Goal: Task Accomplishment & Management: Complete application form

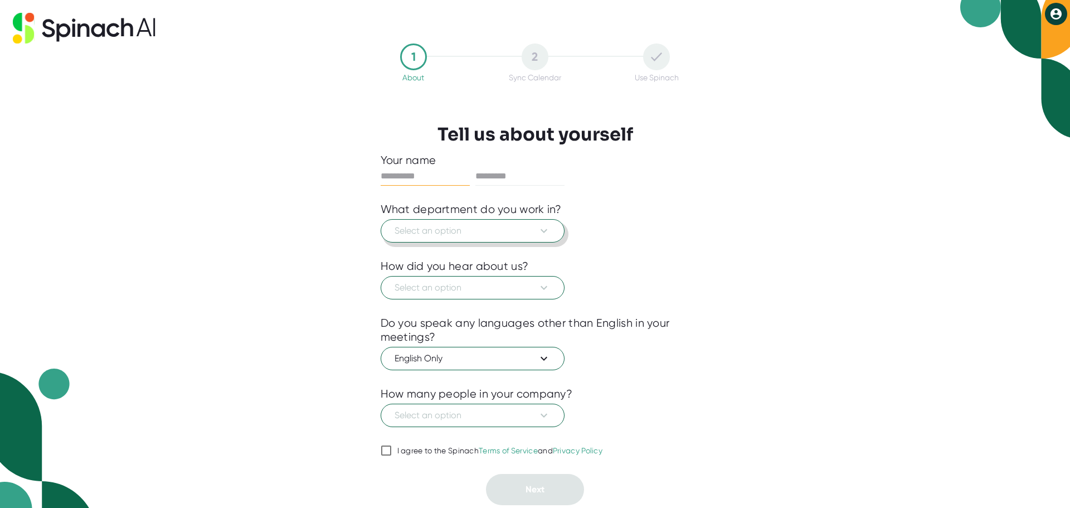
click at [521, 228] on span "Select an option" at bounding box center [472, 230] width 156 height 13
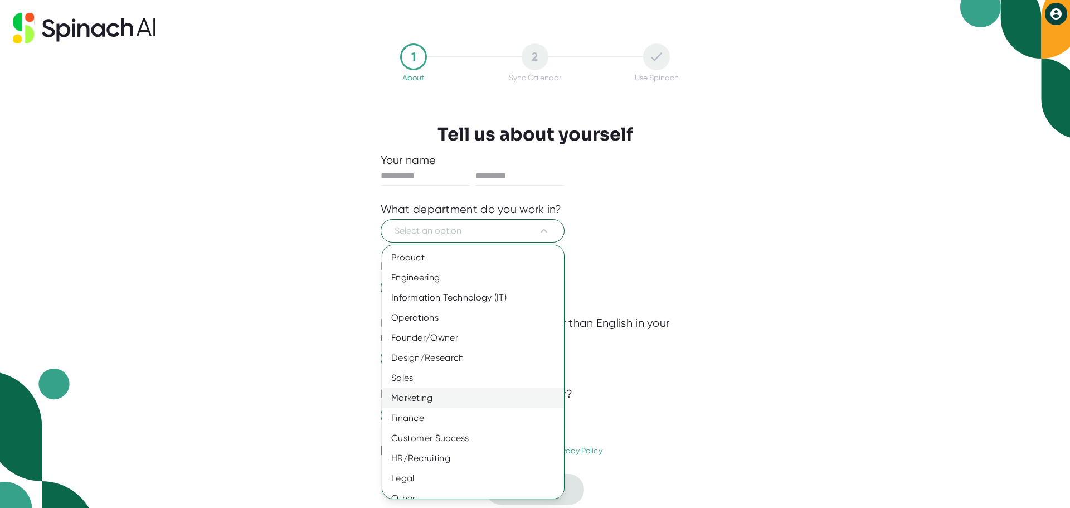
click at [492, 395] on div "Marketing" at bounding box center [477, 398] width 190 height 20
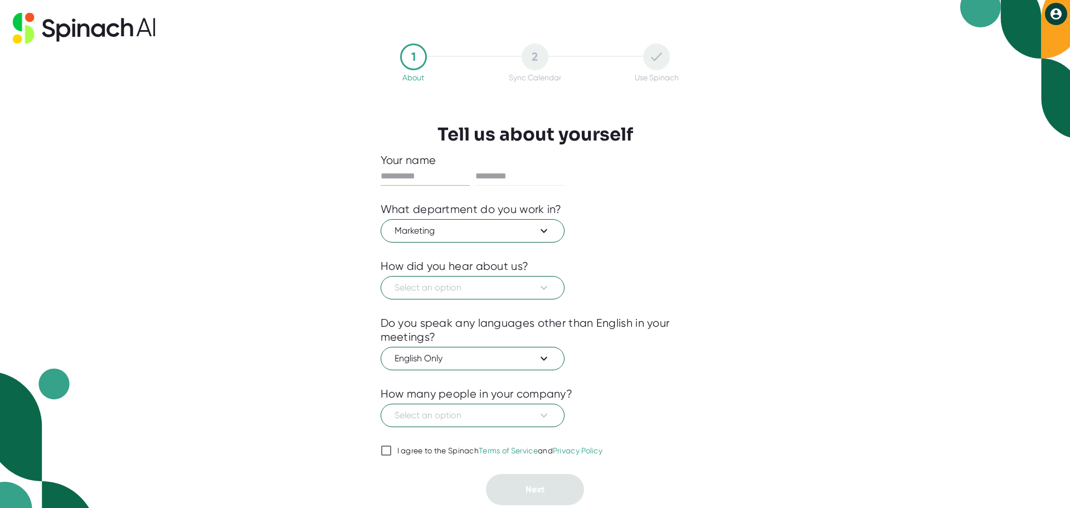
click at [438, 176] on input "text" at bounding box center [425, 176] width 89 height 18
type input "********"
type input "**********"
click at [491, 289] on span "Select an option" at bounding box center [472, 287] width 156 height 13
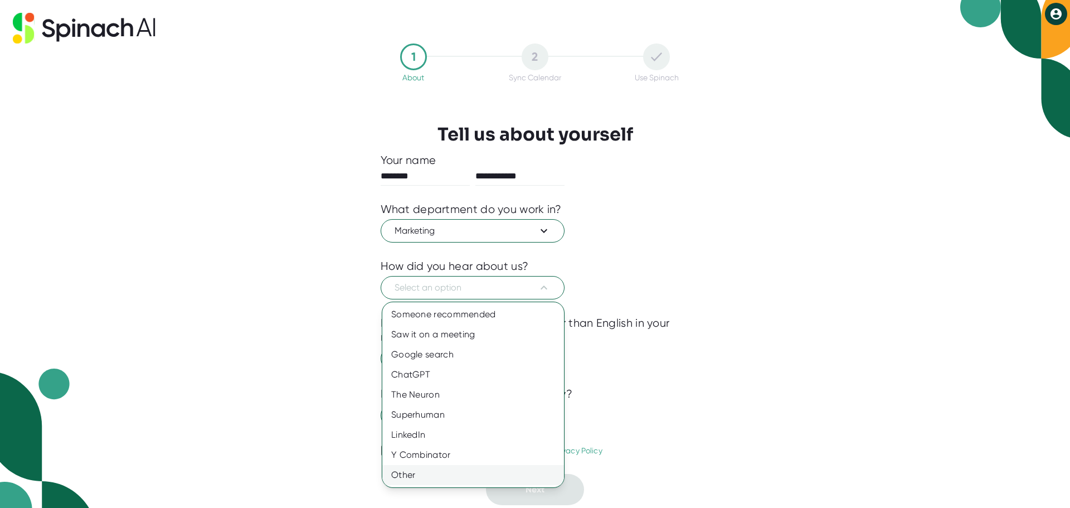
click at [432, 475] on div "Other" at bounding box center [473, 475] width 182 height 20
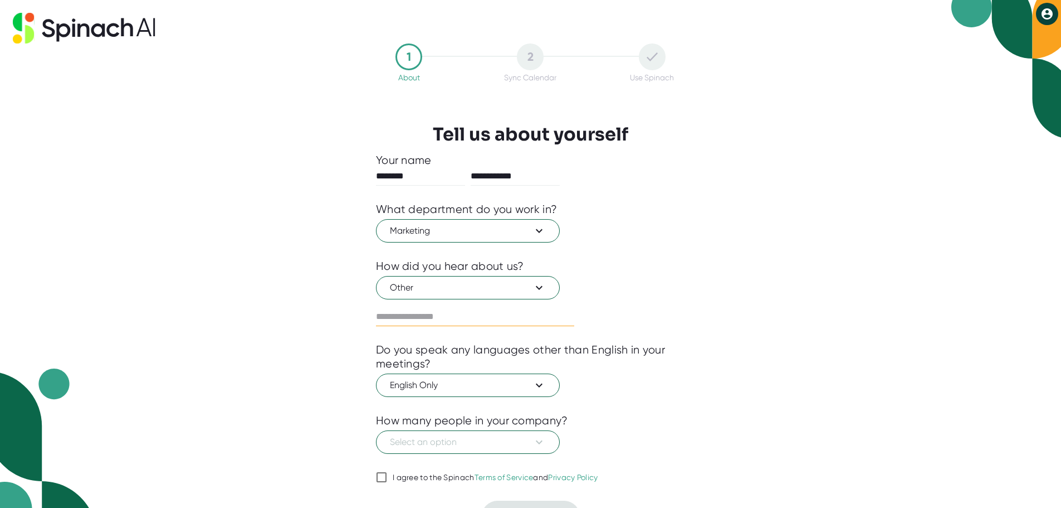
click at [473, 311] on input "text" at bounding box center [475, 317] width 198 height 18
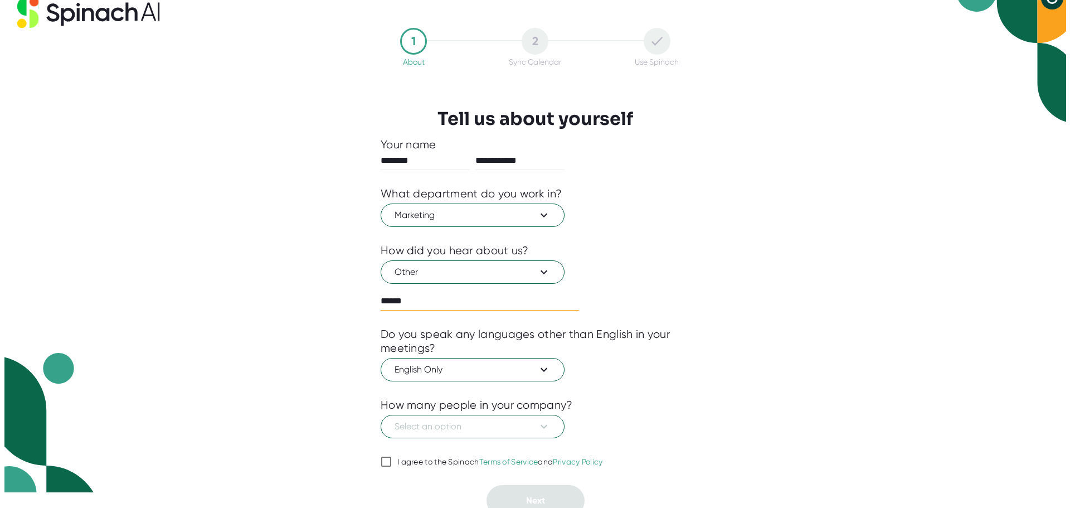
scroll to position [24, 0]
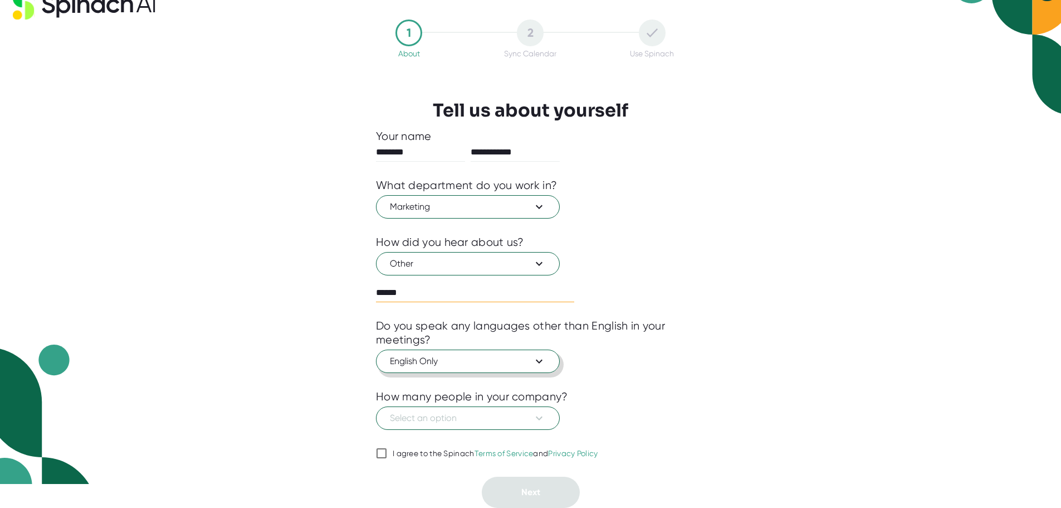
type input "******"
click at [544, 361] on icon at bounding box center [539, 360] width 13 height 13
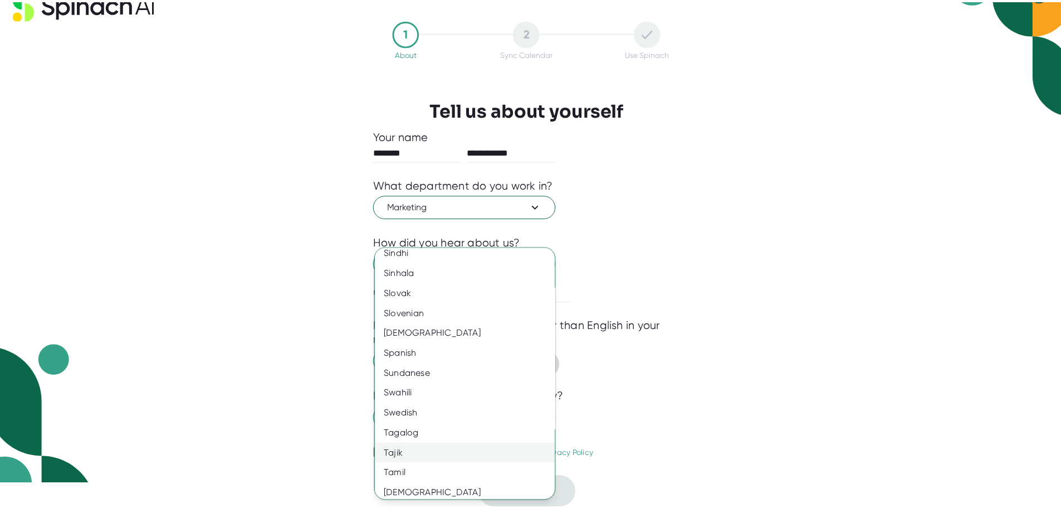
scroll to position [1727, 0]
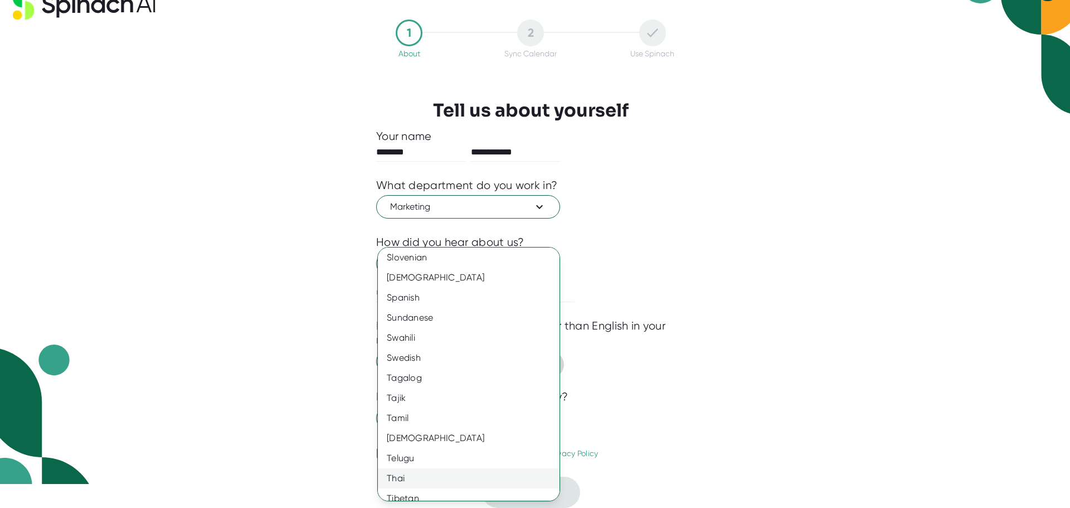
click at [426, 479] on div "Thai" at bounding box center [473, 478] width 190 height 20
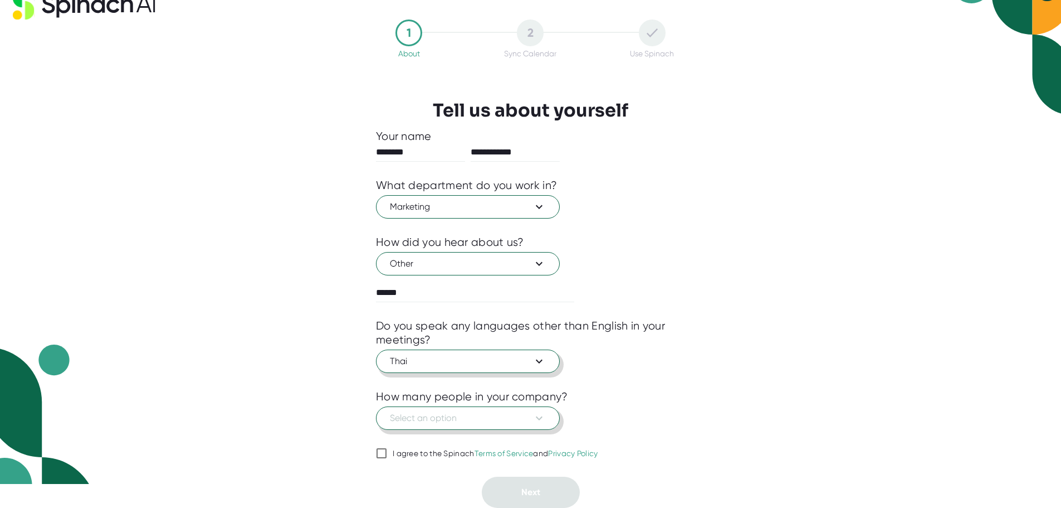
click at [461, 420] on span "Select an option" at bounding box center [468, 417] width 156 height 13
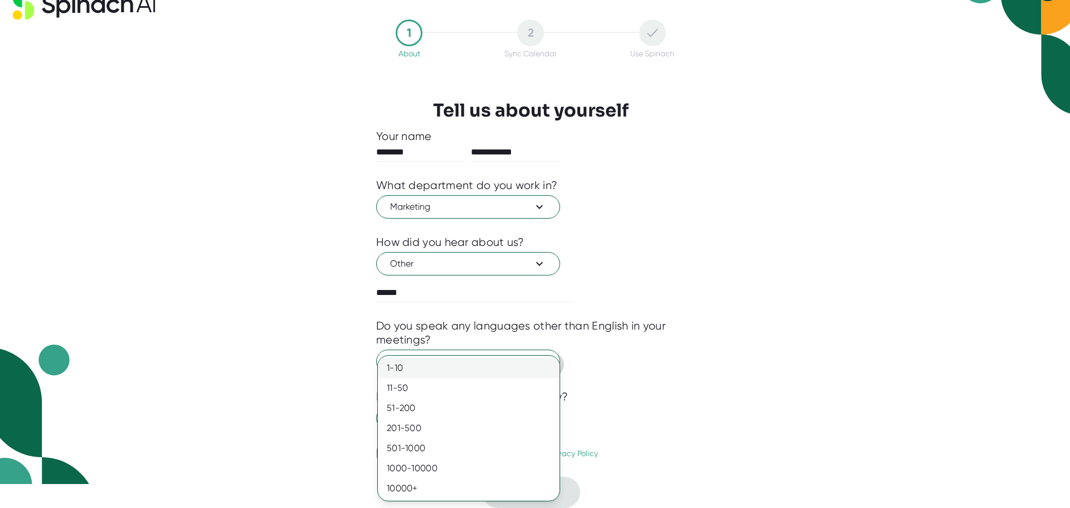
click at [478, 365] on div "1-10" at bounding box center [469, 368] width 182 height 20
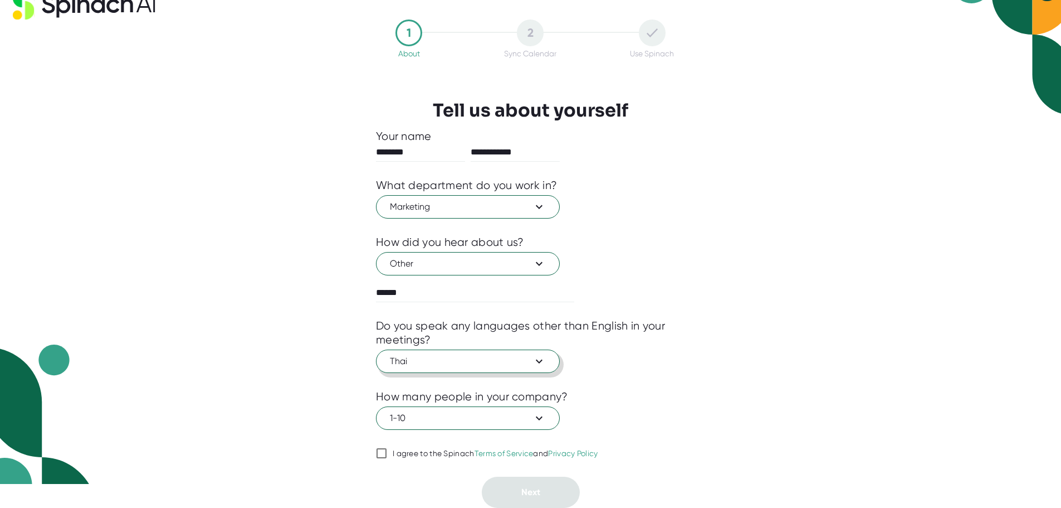
click at [429, 455] on div "I agree to the Spinach Terms of Service and Privacy Policy" at bounding box center [496, 454] width 206 height 10
click at [387, 455] on input "I agree to the Spinach Terms of Service and Privacy Policy" at bounding box center [381, 452] width 11 height 13
checkbox input "true"
click at [509, 489] on button "Next" at bounding box center [531, 491] width 98 height 31
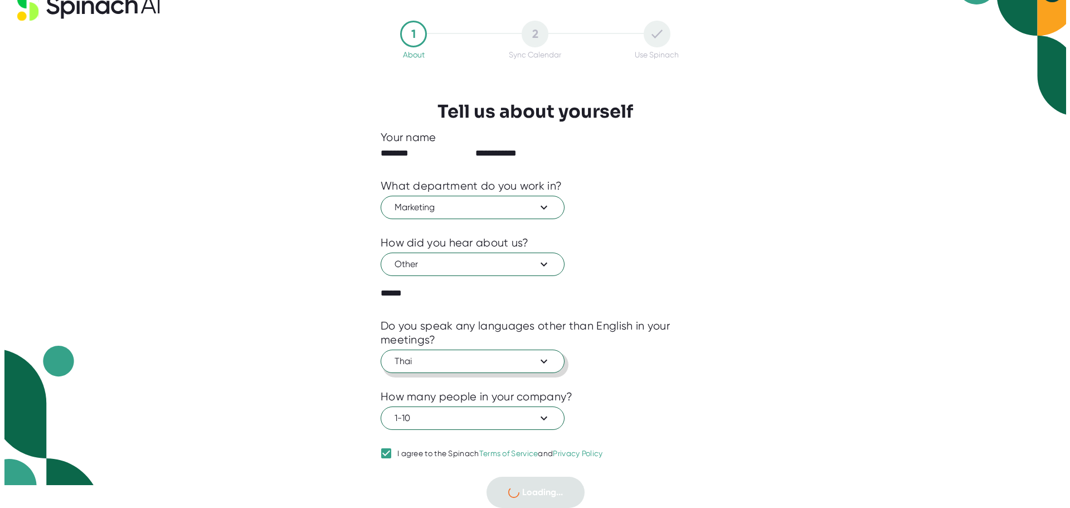
scroll to position [0, 0]
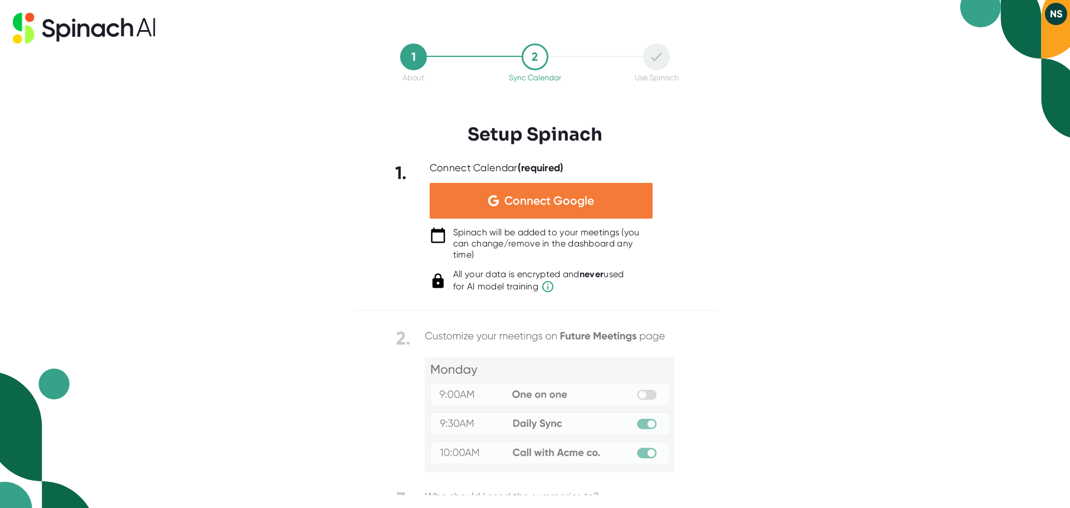
click at [578, 200] on span "Connect Google" at bounding box center [549, 200] width 90 height 11
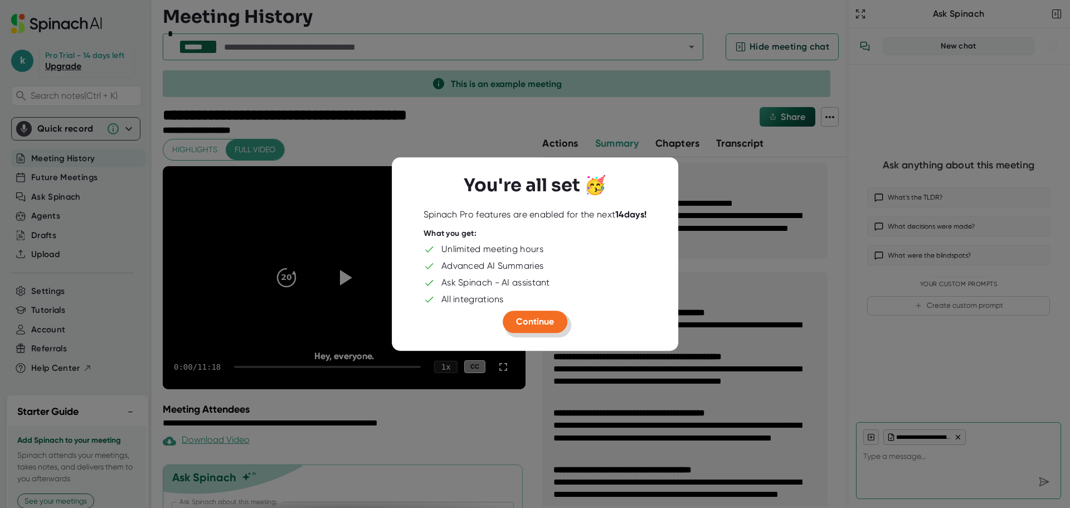
type textarea "x"
drag, startPoint x: 532, startPoint y: 318, endPoint x: 517, endPoint y: 340, distance: 26.9
click at [517, 340] on div "You're all set 🥳 Spinach Pro features are enabled for the next 14 days! What yo…" at bounding box center [535, 254] width 286 height 194
click at [542, 316] on span "Continue" at bounding box center [535, 321] width 38 height 11
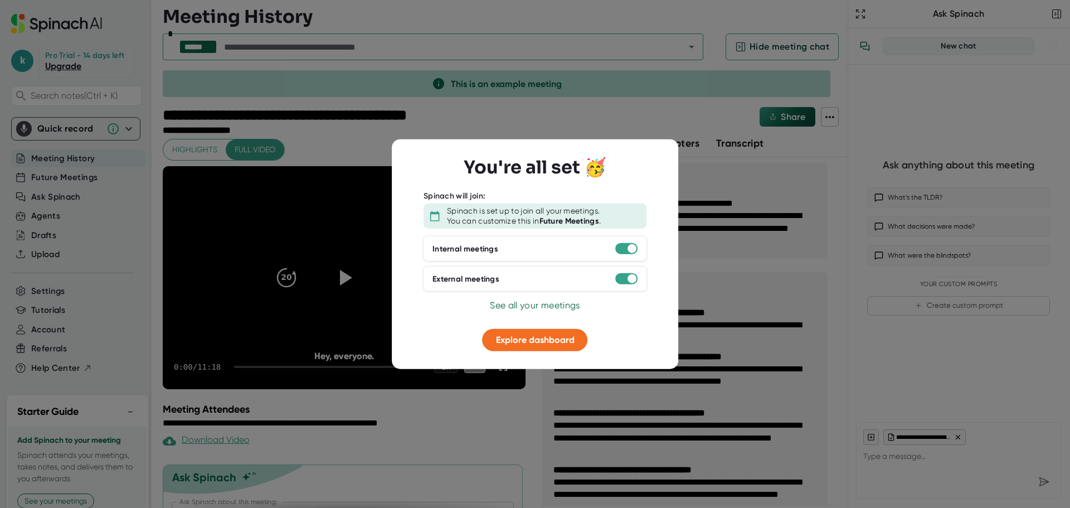
click at [557, 303] on span "See all your meetings" at bounding box center [535, 305] width 90 height 11
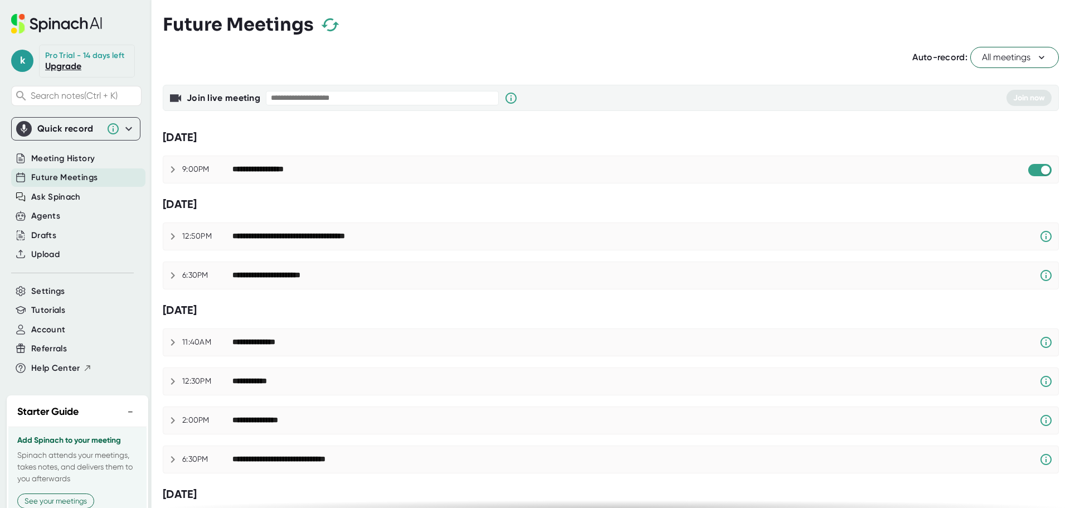
click at [103, 137] on div "Quick record" at bounding box center [75, 129] width 119 height 16
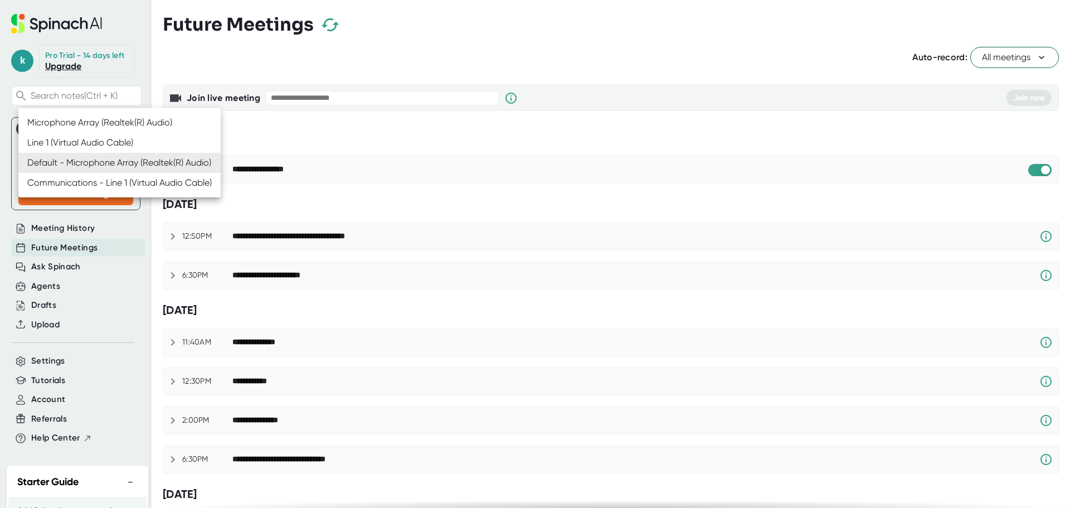
click at [106, 163] on body "**********" at bounding box center [535, 254] width 1070 height 508
click at [106, 160] on li "Default - Microphone Array (Realtek(R) Audio)" at bounding box center [119, 163] width 202 height 20
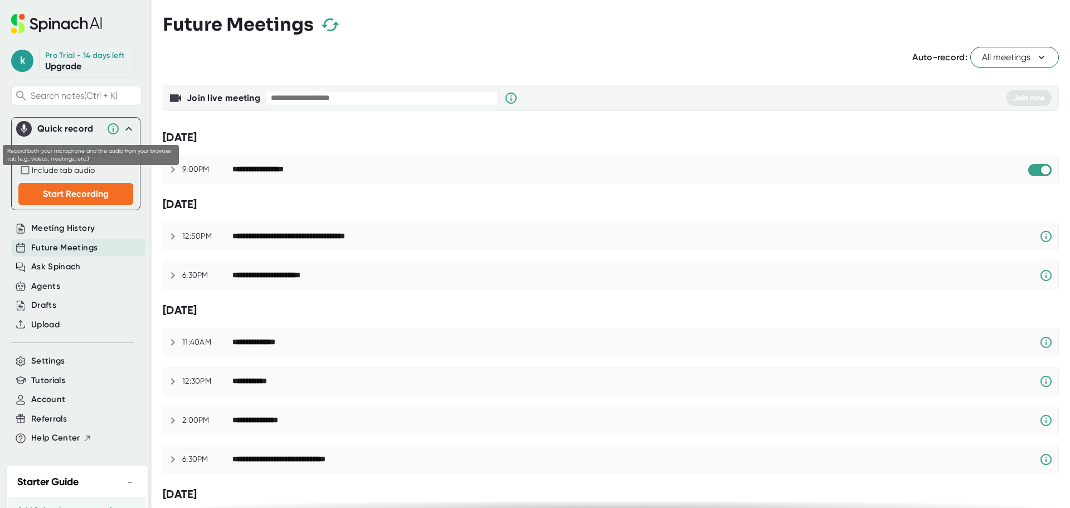
click at [84, 174] on span "Include tab audio" at bounding box center [63, 169] width 63 height 9
click at [32, 177] on input "Include tab audio" at bounding box center [24, 169] width 13 height 13
checkbox input "true"
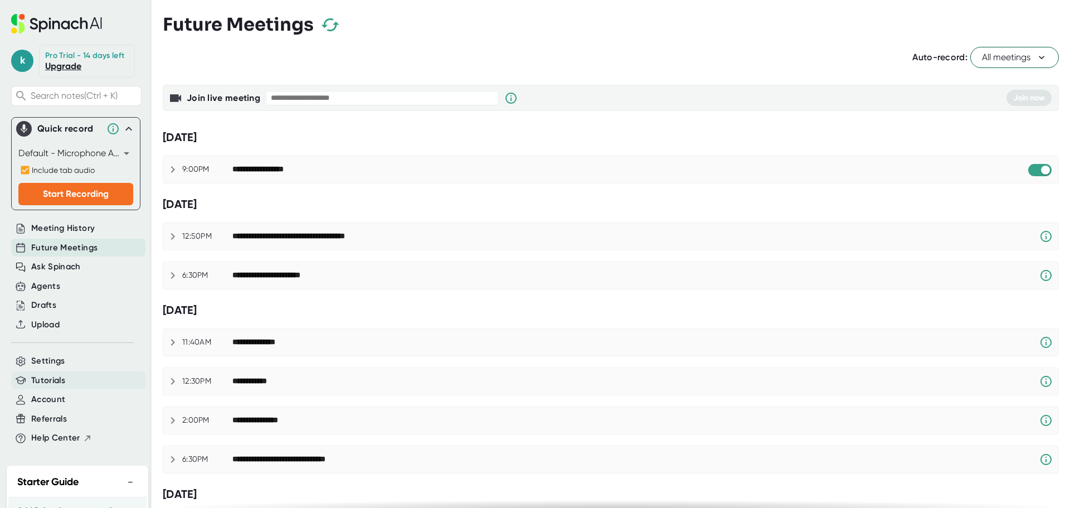
click at [89, 389] on div "Tutorials" at bounding box center [78, 380] width 134 height 18
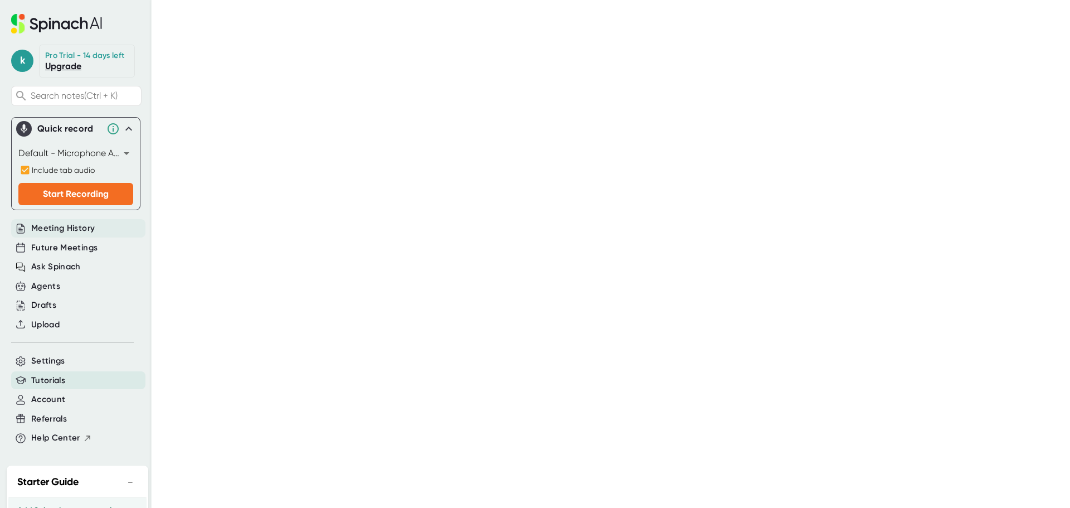
click at [92, 235] on span "Meeting History" at bounding box center [63, 228] width 64 height 13
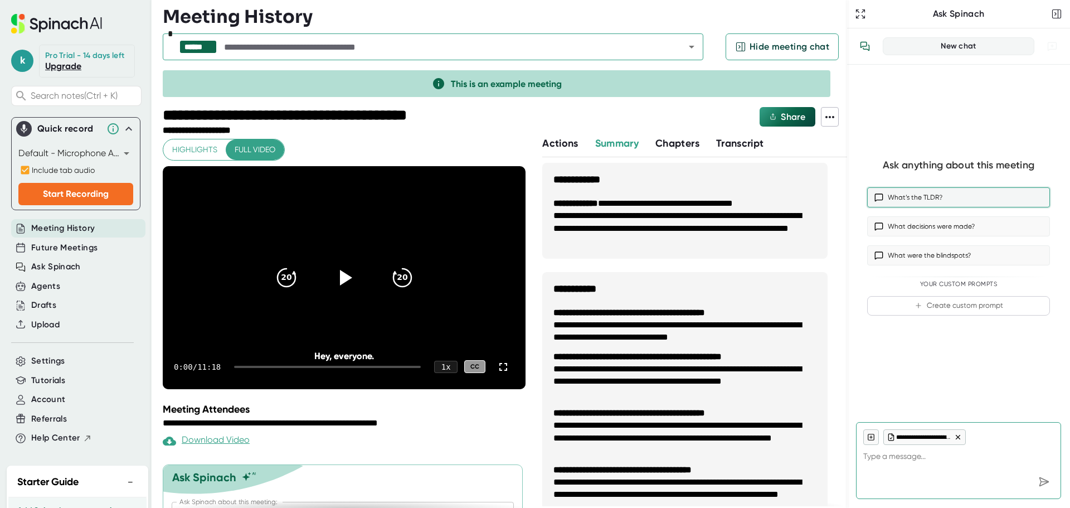
click at [892, 198] on button "What’s the TLDR?" at bounding box center [958, 197] width 183 height 20
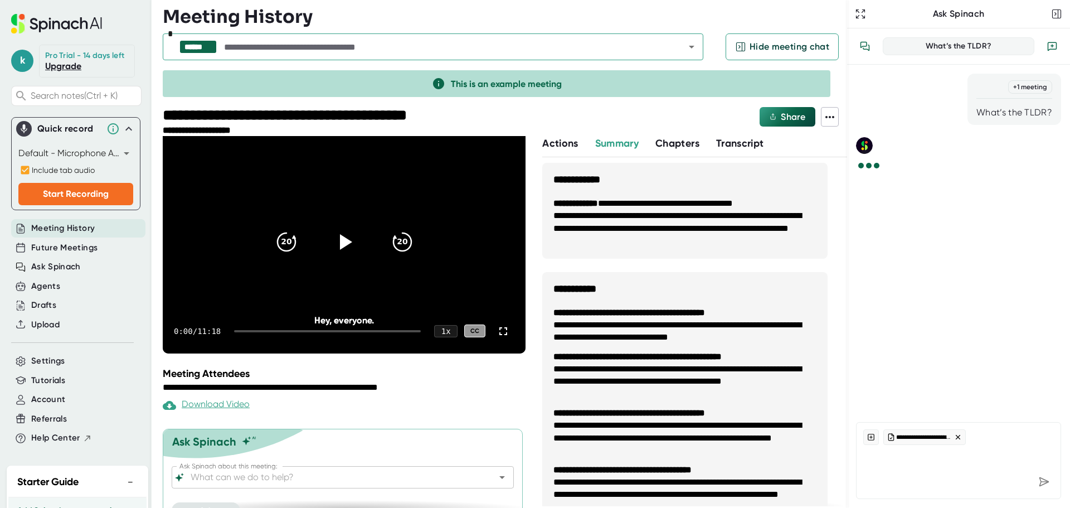
scroll to position [58, 0]
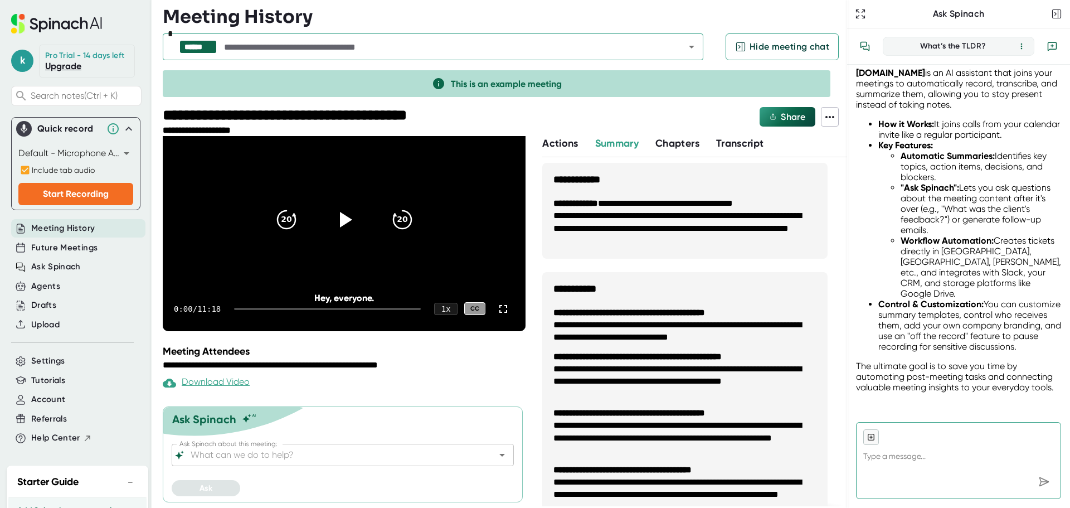
scroll to position [156, 0]
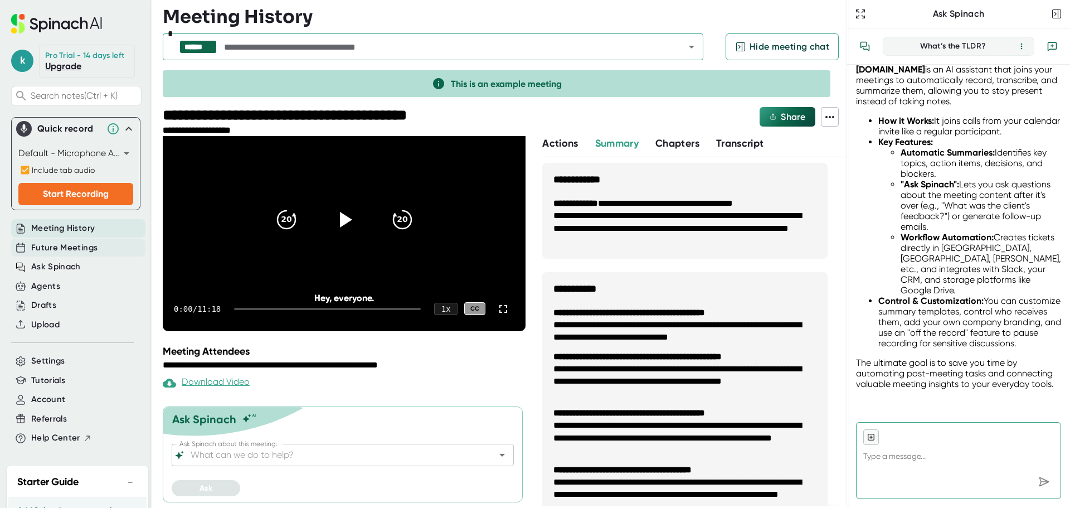
type textarea "x"
click at [55, 254] on span "Future Meetings" at bounding box center [64, 247] width 66 height 13
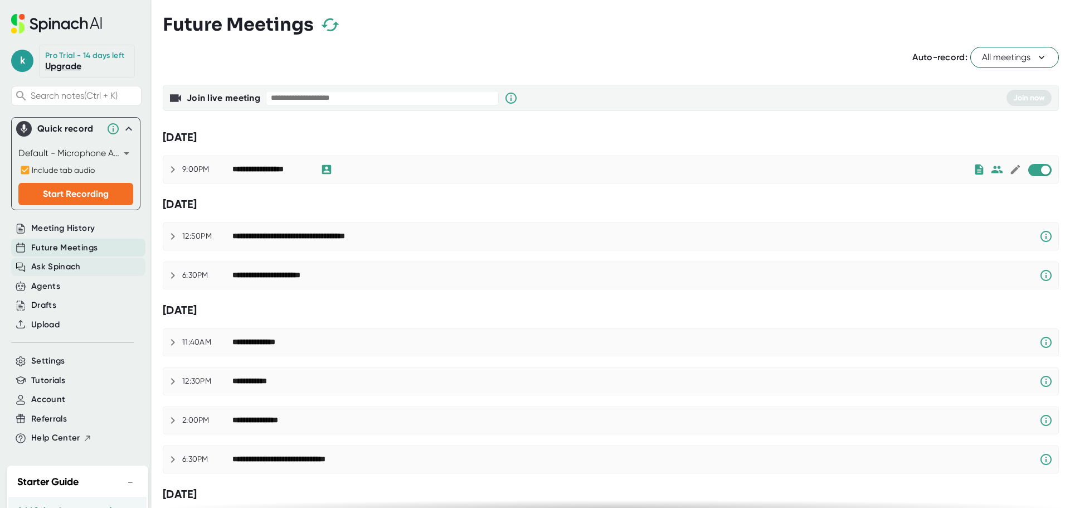
click at [56, 273] on span "Ask Spinach" at bounding box center [56, 266] width 50 height 13
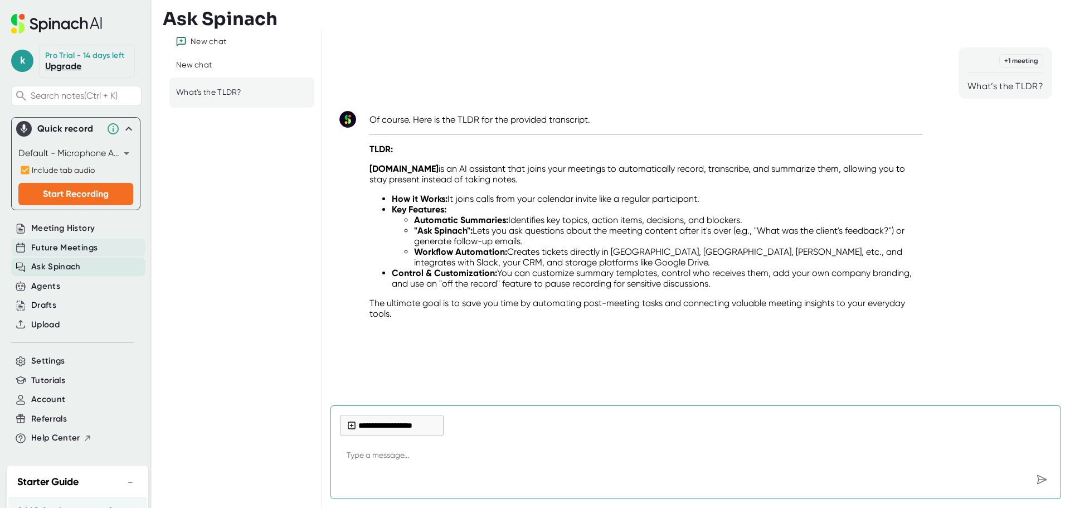
type textarea "x"
click at [79, 251] on span "Future Meetings" at bounding box center [64, 247] width 66 height 13
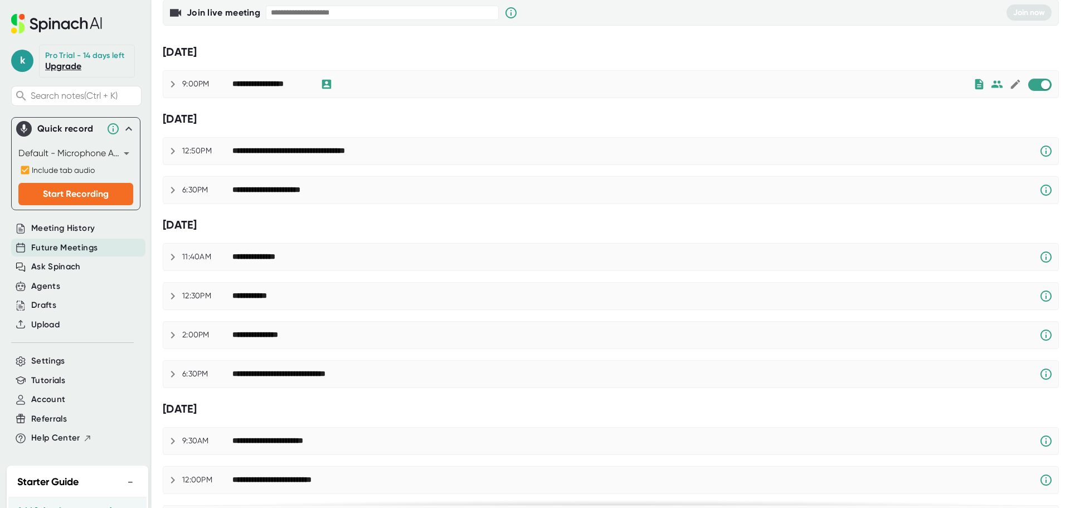
scroll to position [111, 0]
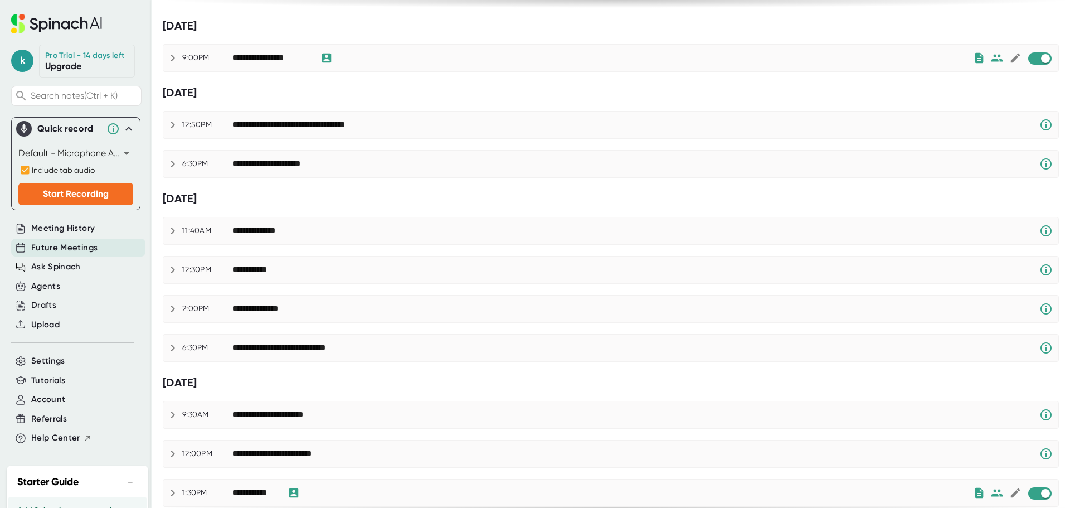
click at [732, 347] on div "**********" at bounding box center [635, 347] width 807 height 13
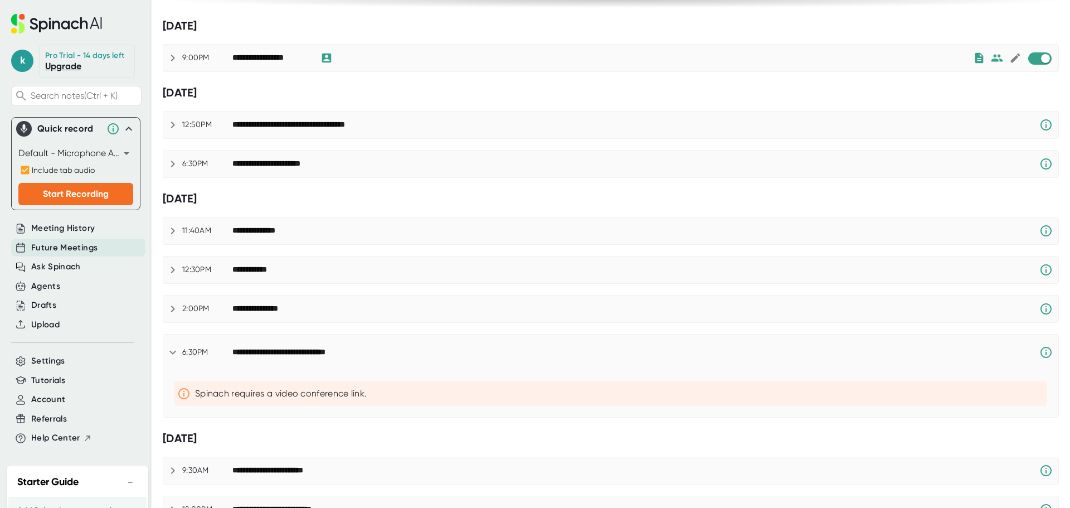
click at [732, 347] on div "**********" at bounding box center [635, 351] width 807 height 13
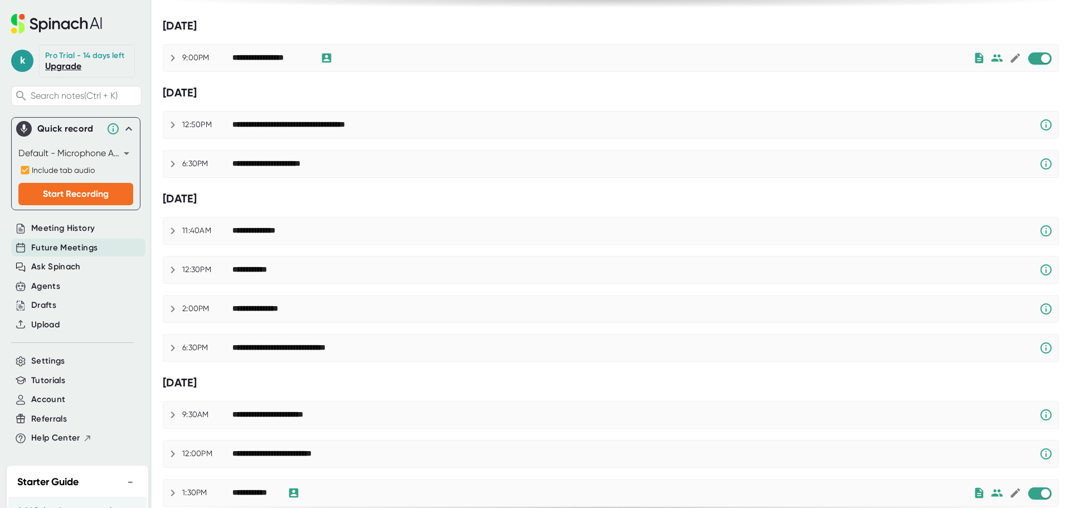
click at [732, 347] on div "**********" at bounding box center [635, 347] width 807 height 13
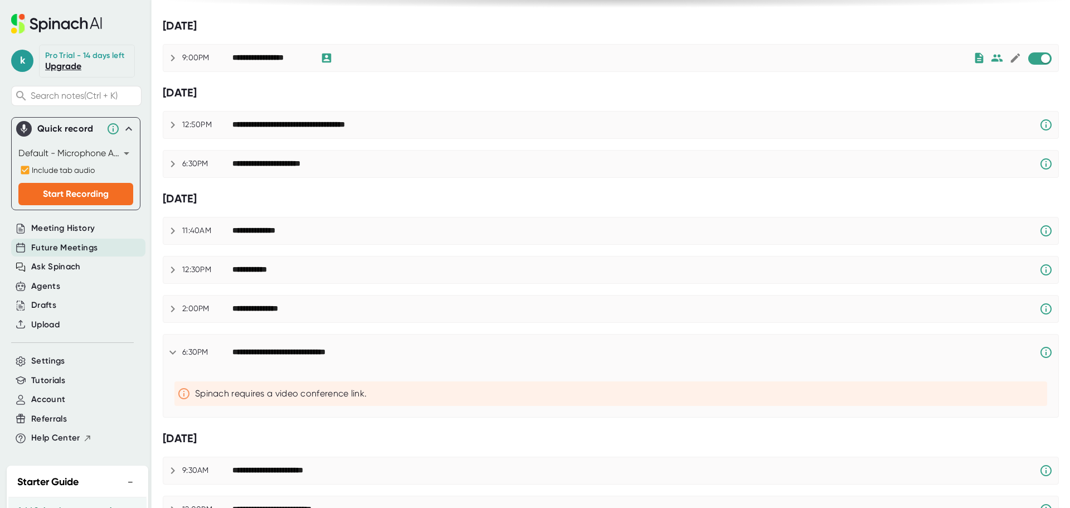
click at [732, 347] on div "**********" at bounding box center [635, 351] width 807 height 13
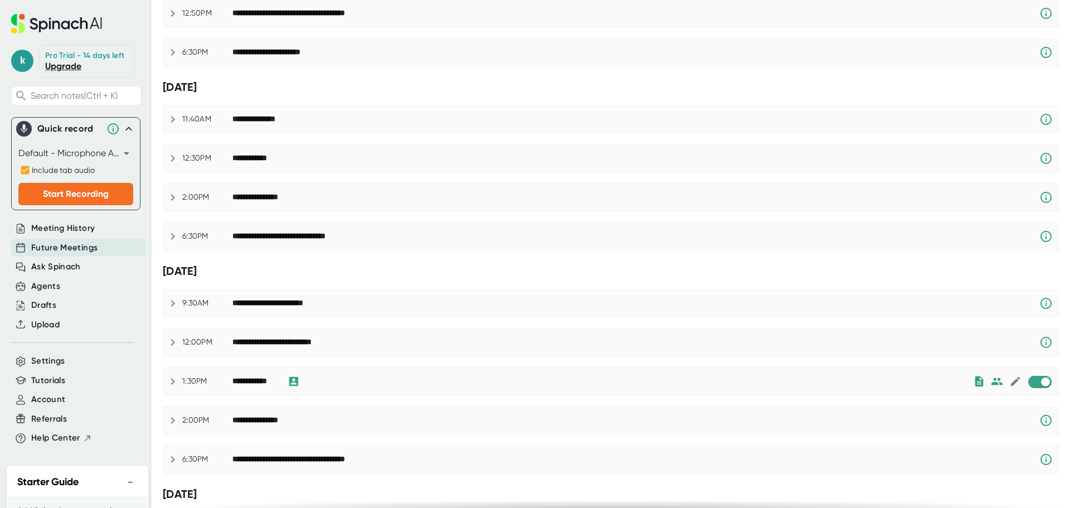
scroll to position [0, 0]
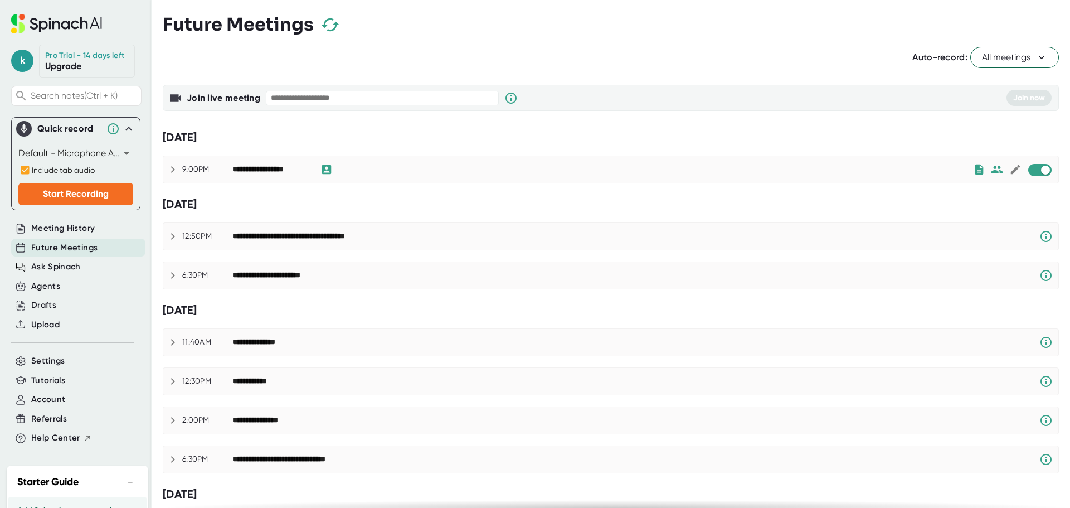
click at [328, 21] on icon "button" at bounding box center [330, 25] width 20 height 20
